Goal: Navigation & Orientation: Find specific page/section

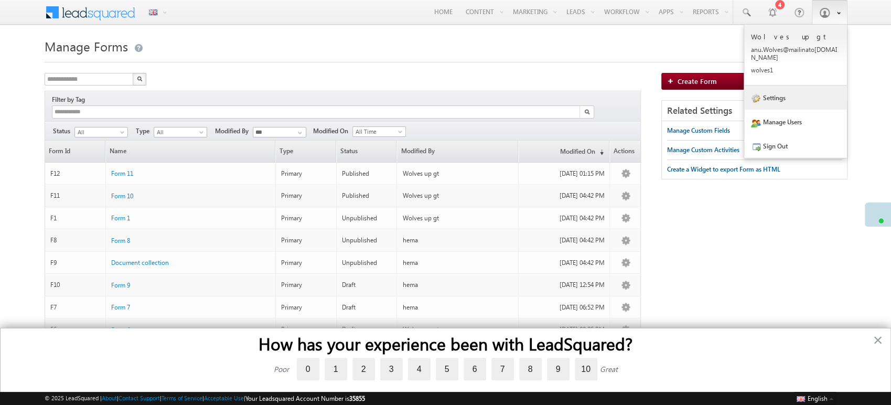
click at [807, 95] on link "Settings" at bounding box center [795, 97] width 103 height 24
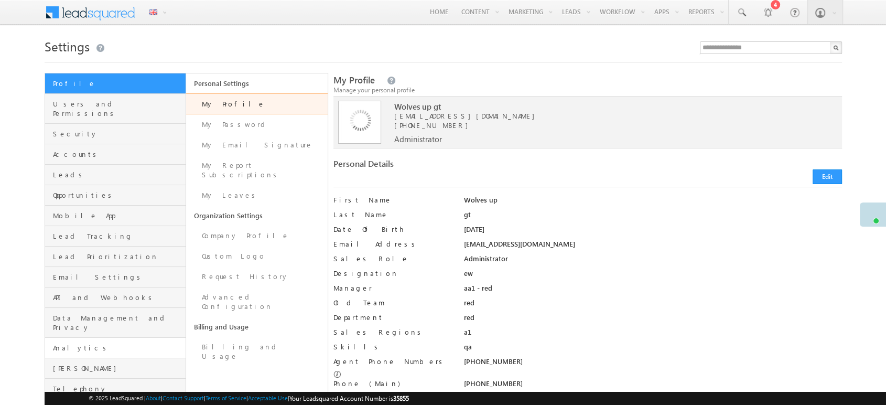
click at [101, 343] on span "Analytics" at bounding box center [118, 347] width 131 height 9
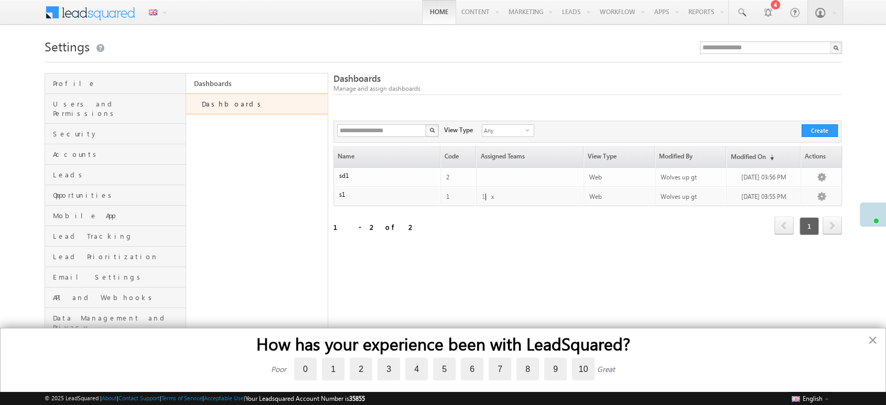
click at [425, 10] on link "Home" at bounding box center [439, 12] width 34 height 24
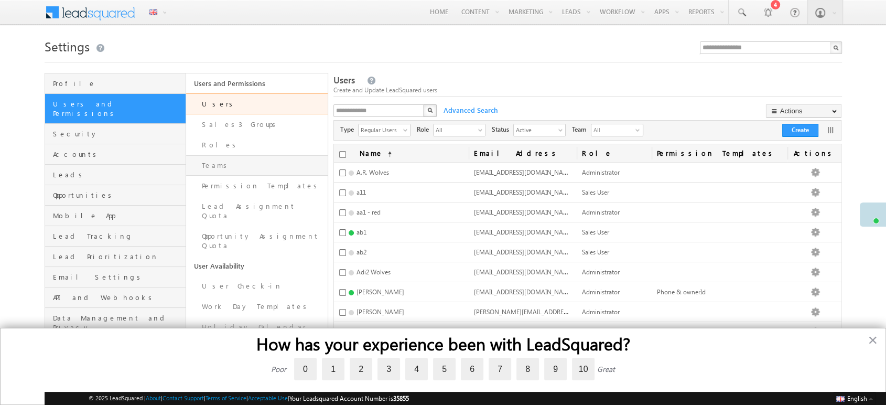
click at [231, 163] on link "Teams" at bounding box center [257, 165] width 142 height 20
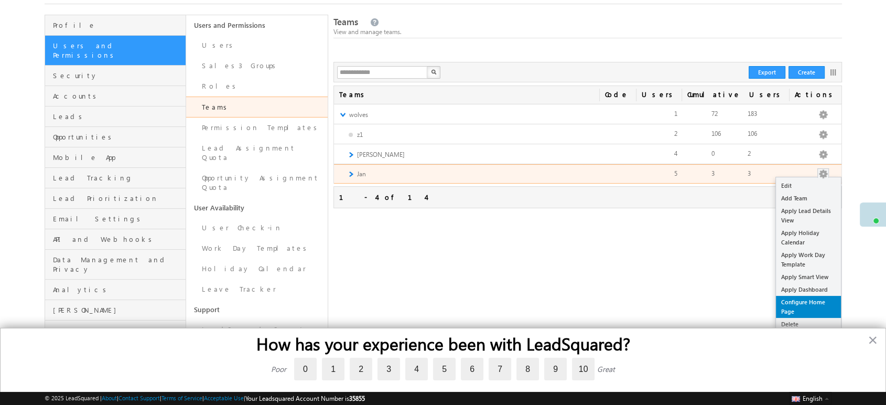
scroll to position [78, 0]
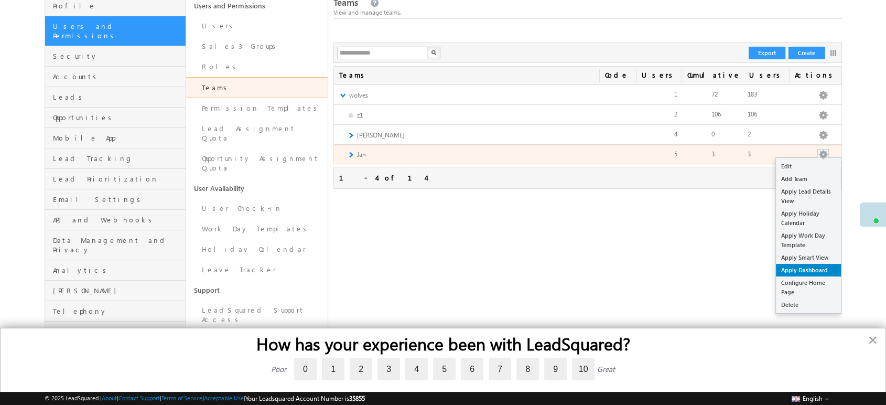
click at [815, 272] on link "Apply Dashboard" at bounding box center [808, 270] width 65 height 13
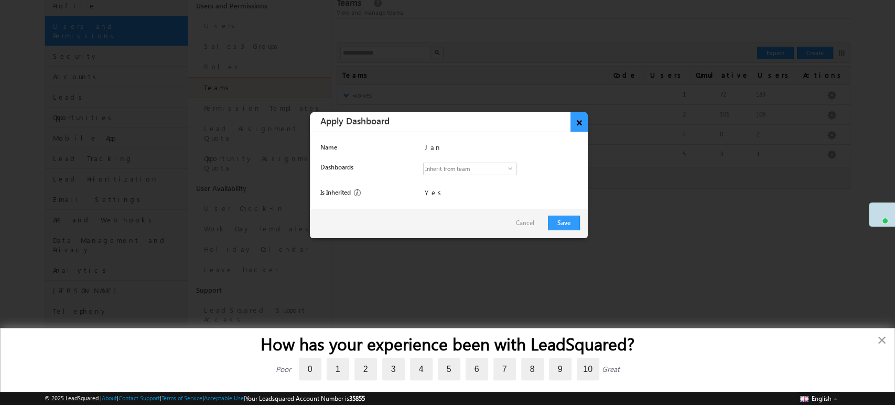
click at [575, 124] on button "×" at bounding box center [579, 122] width 17 height 20
